Goal: Information Seeking & Learning: Learn about a topic

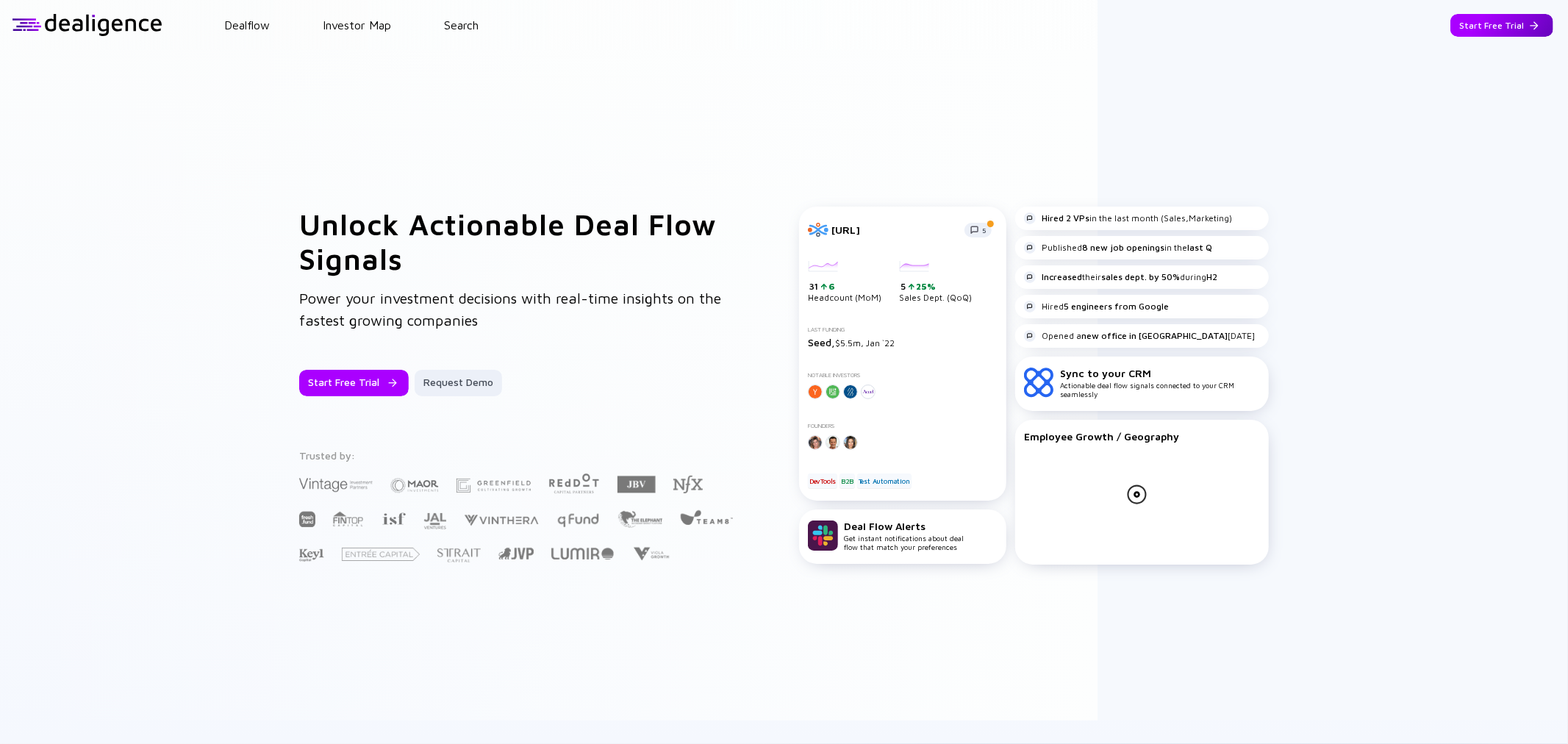
click at [1493, 25] on div "Start Free Trial" at bounding box center [1502, 25] width 103 height 23
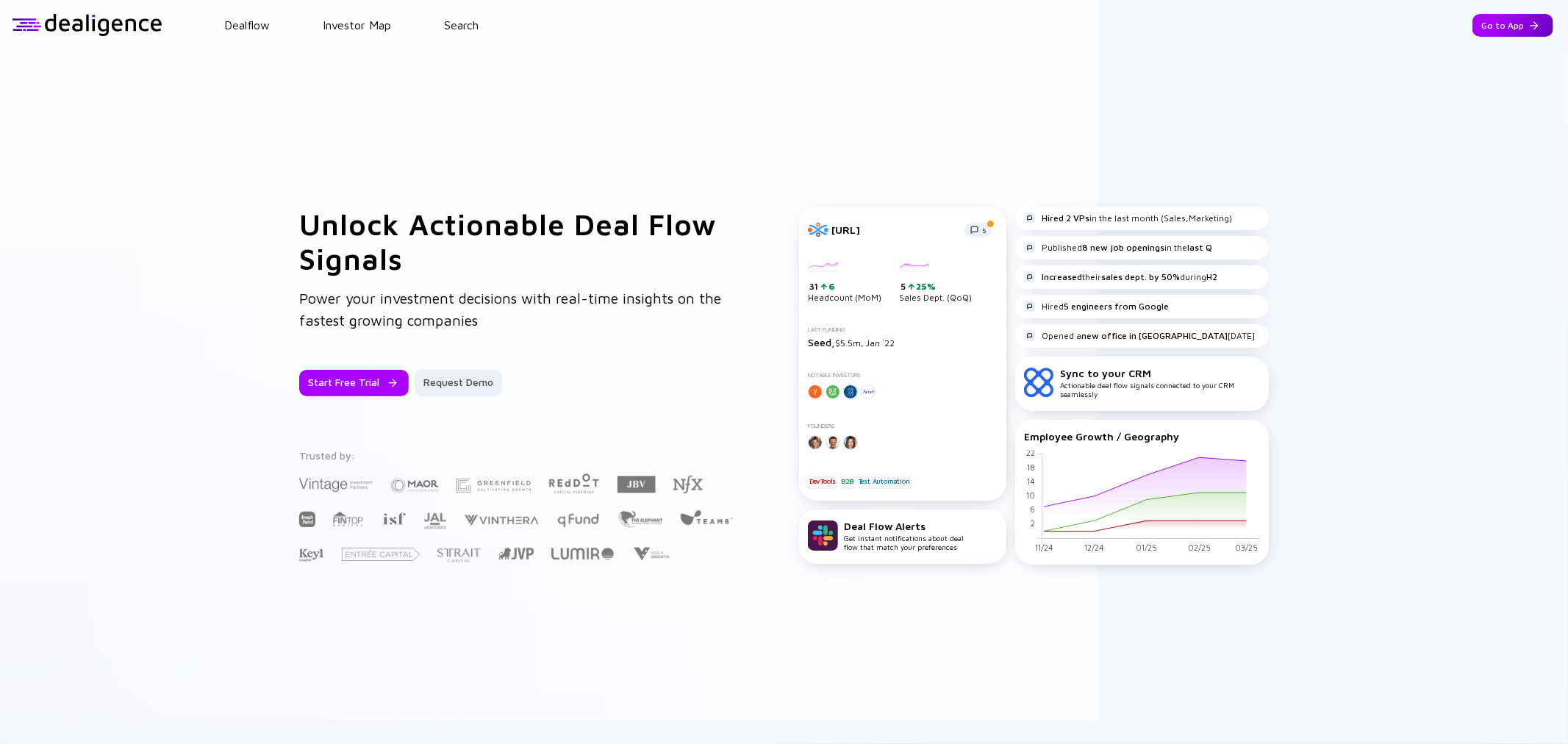
click at [1496, 23] on div "Go to App" at bounding box center [1513, 25] width 81 height 23
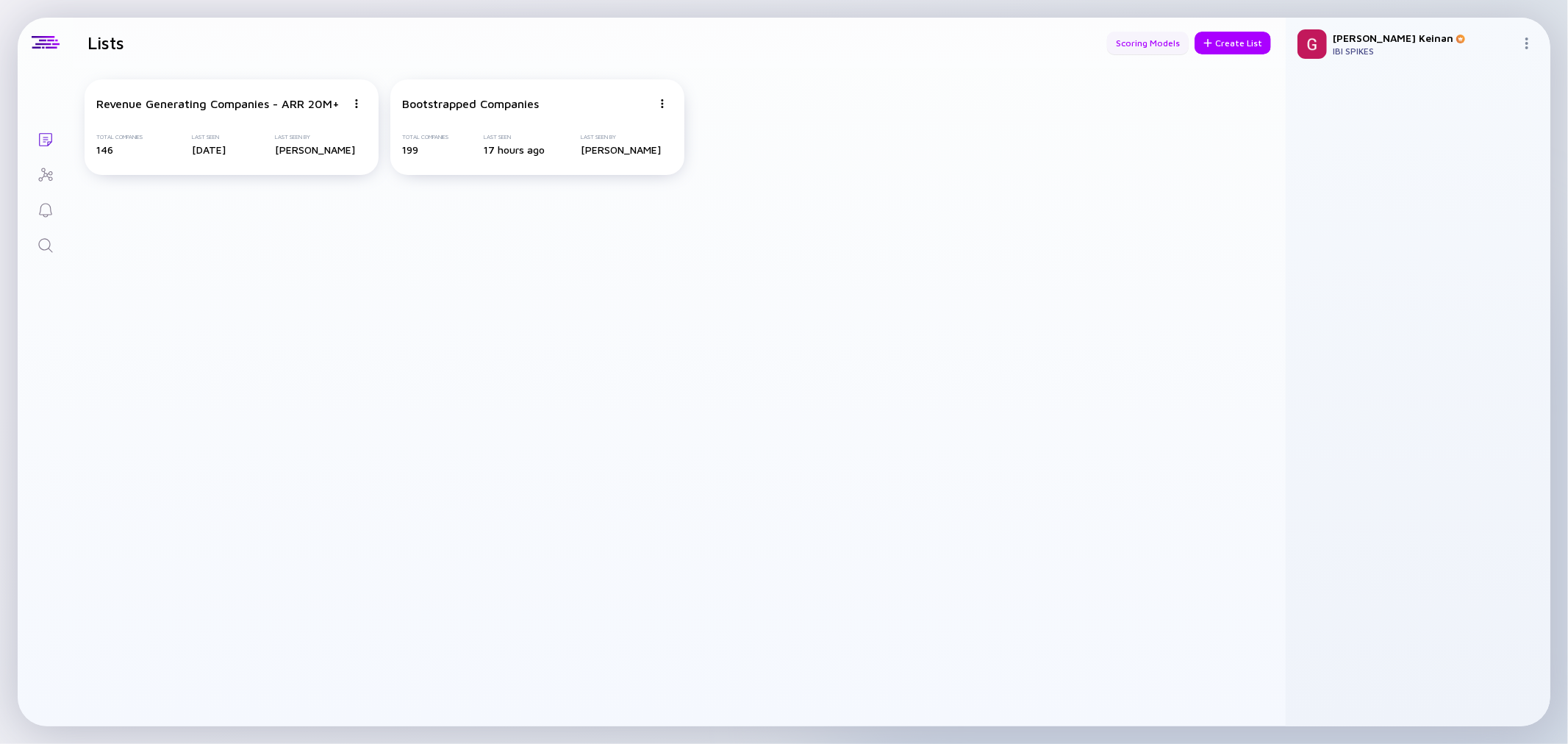
click at [1126, 37] on div "Scoring Models" at bounding box center [1147, 43] width 82 height 23
click at [44, 240] on icon "Search" at bounding box center [45, 245] width 18 height 18
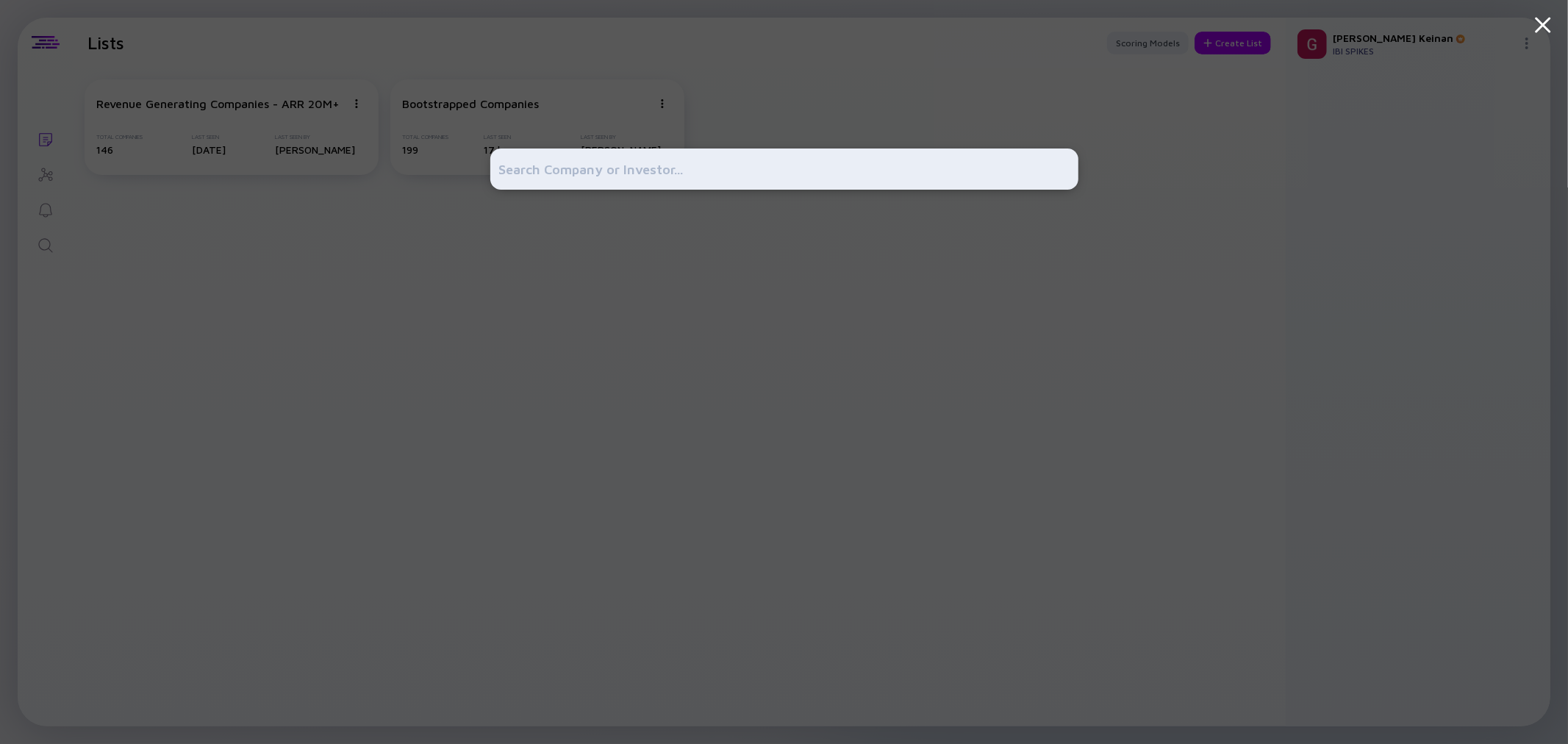
paste input "[URL][DOMAIN_NAME]"
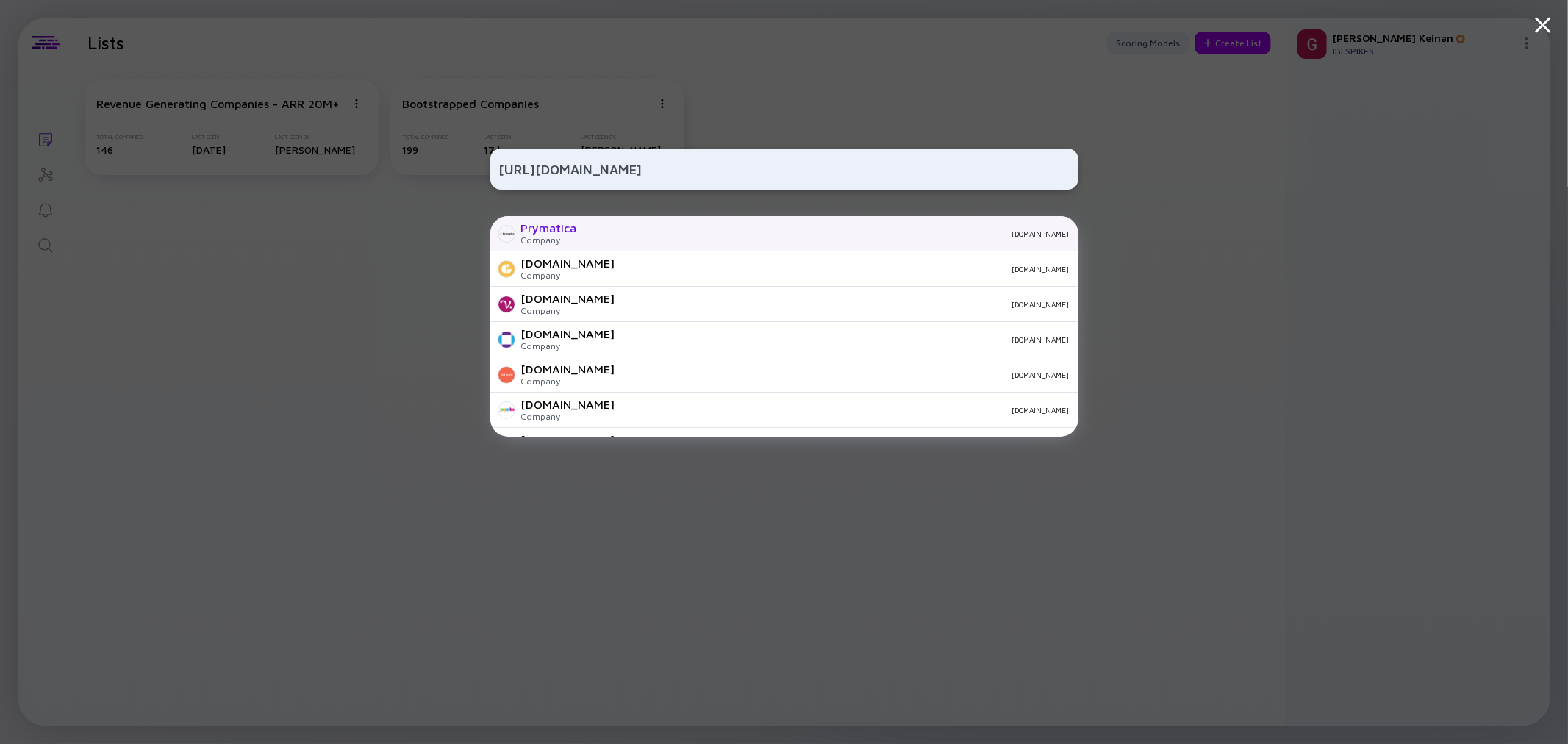
type input "[URL][DOMAIN_NAME]"
click at [695, 232] on div "[DOMAIN_NAME]" at bounding box center [829, 234] width 481 height 9
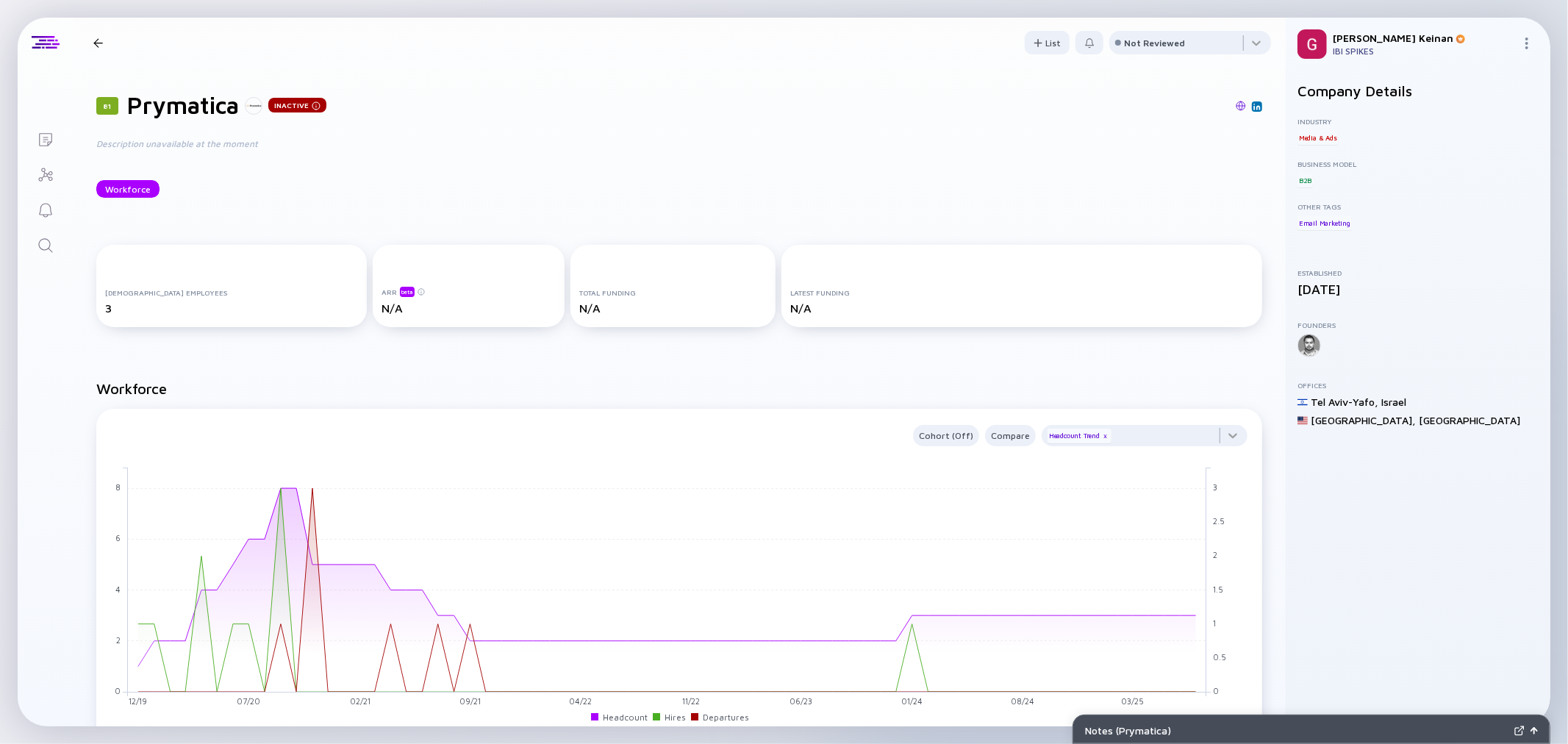
click at [1149, 728] on div "Notes ( Prymatica )" at bounding box center [1297, 730] width 424 height 12
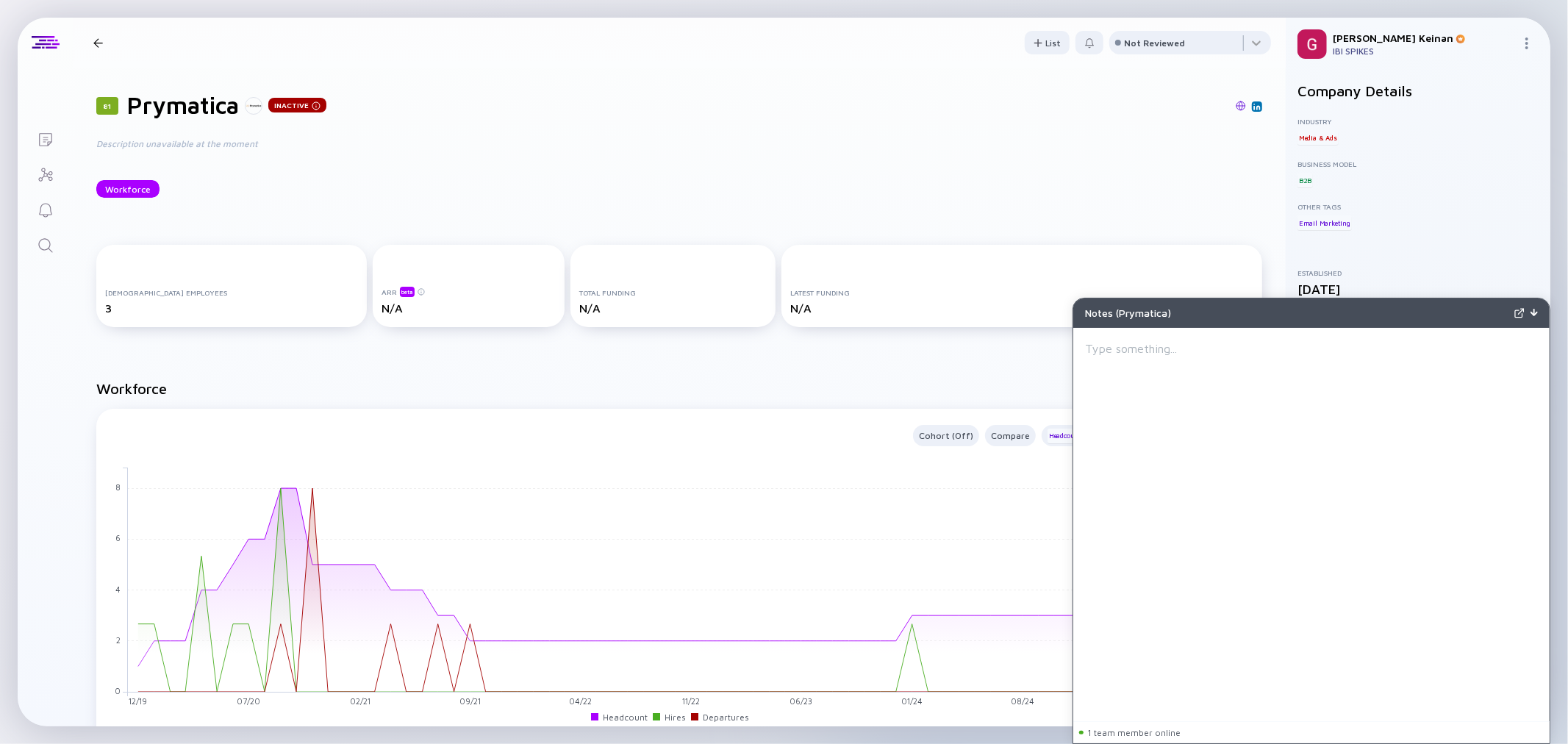
click at [1150, 361] on div at bounding box center [1312, 526] width 453 height 373
click at [1406, 309] on div "Notes ( Prymatica )" at bounding box center [1297, 313] width 424 height 12
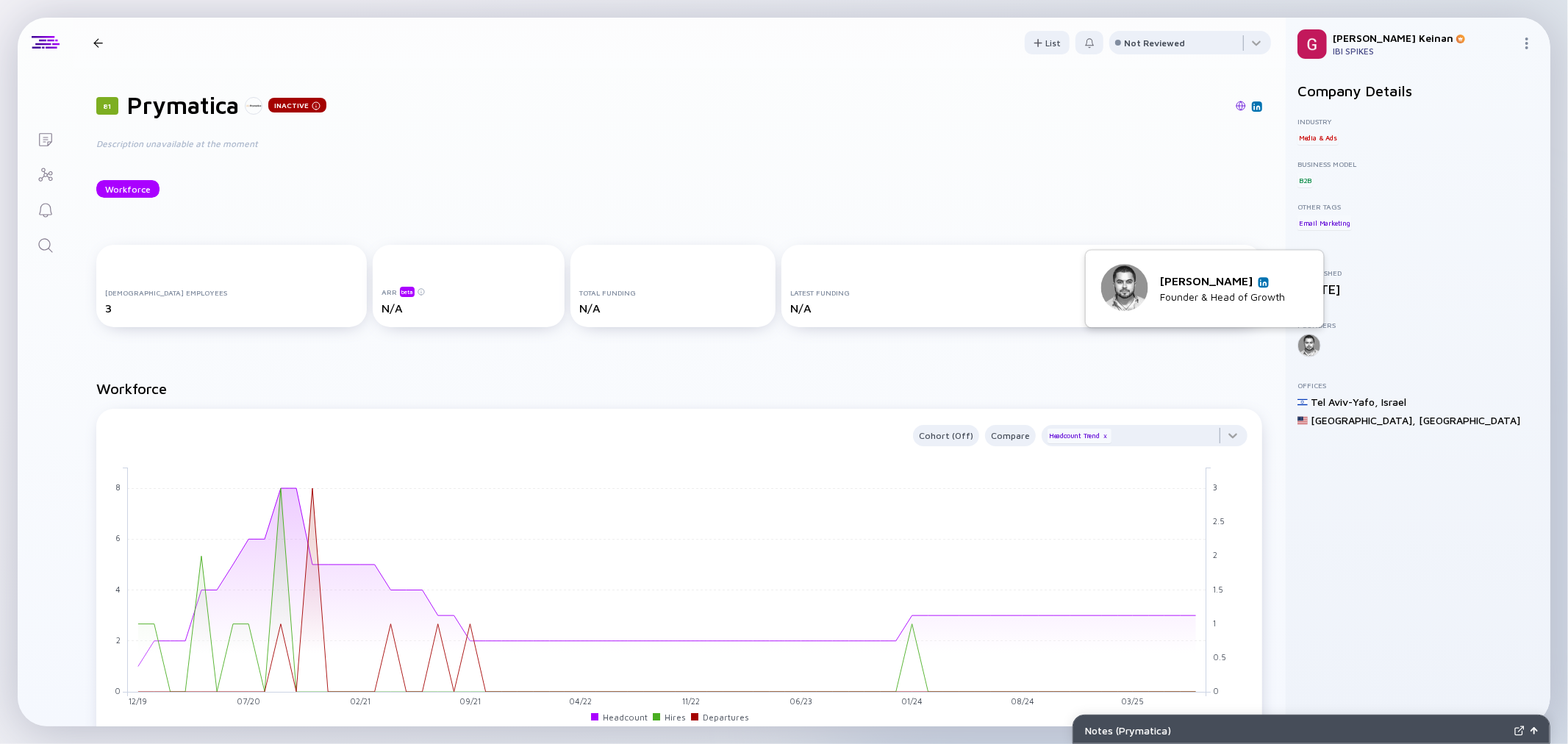
click at [1260, 279] on img at bounding box center [1264, 283] width 8 height 8
